Goal: Task Accomplishment & Management: Manage account settings

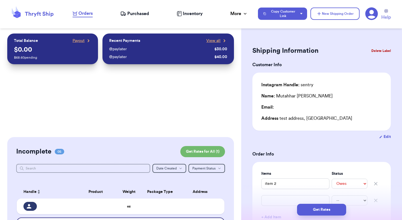
select select "unpaid"
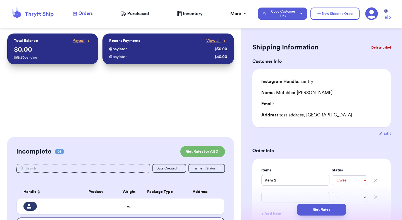
scroll to position [3, 0]
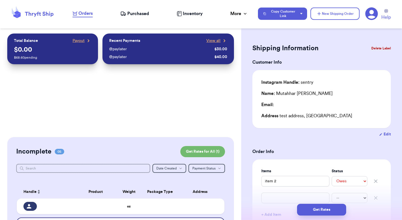
click at [144, 14] on span "Purchased" at bounding box center [138, 13] width 22 height 7
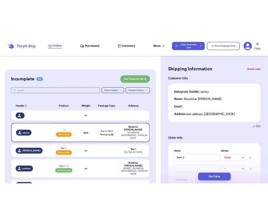
scroll to position [0, 0]
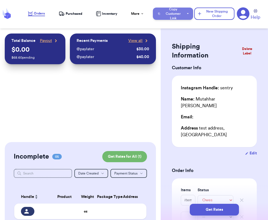
click at [181, 15] on button "Copy Customer Link" at bounding box center [173, 14] width 40 height 12
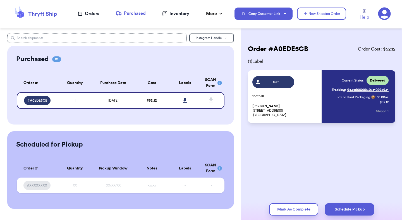
click at [169, 15] on div "Inventory" at bounding box center [175, 13] width 27 height 7
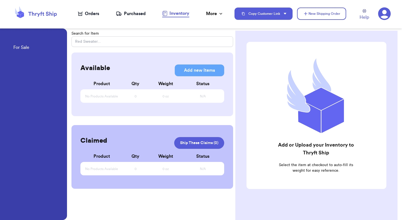
click at [301, 141] on h2 "Add or Upload your Inventory to Thryft Ship" at bounding box center [316, 149] width 78 height 16
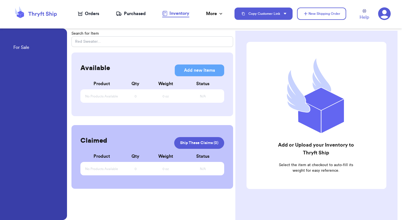
click at [301, 141] on h2 "Add or Upload your Inventory to Thryft Ship" at bounding box center [316, 149] width 78 height 16
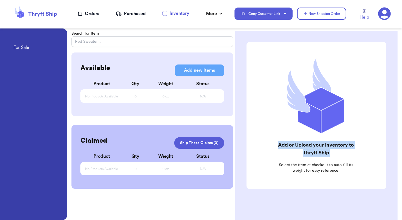
click at [301, 141] on h2 "Add or Upload your Inventory to Thryft Ship" at bounding box center [316, 149] width 78 height 16
click at [321, 143] on h2 "Add or Upload your Inventory to Thryft Ship" at bounding box center [316, 149] width 78 height 16
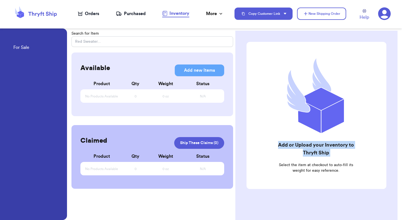
click at [321, 143] on h2 "Add or Upload your Inventory to Thryft Ship" at bounding box center [316, 149] width 78 height 16
click at [309, 148] on h2 "Add or Upload your Inventory to Thryft Ship" at bounding box center [316, 149] width 78 height 16
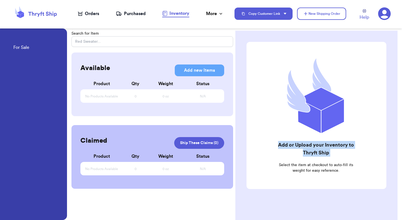
click at [309, 148] on h2 "Add or Upload your Inventory to Thryft Ship" at bounding box center [316, 149] width 78 height 16
